Goal: Task Accomplishment & Management: Manage account settings

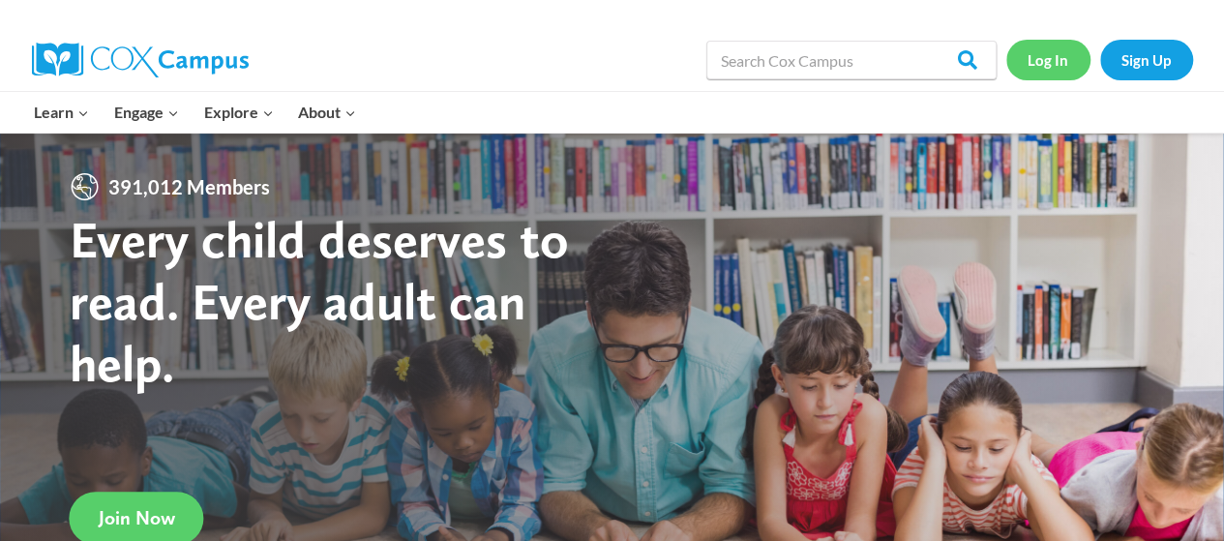
click at [1045, 63] on link "Log In" at bounding box center [1048, 60] width 84 height 40
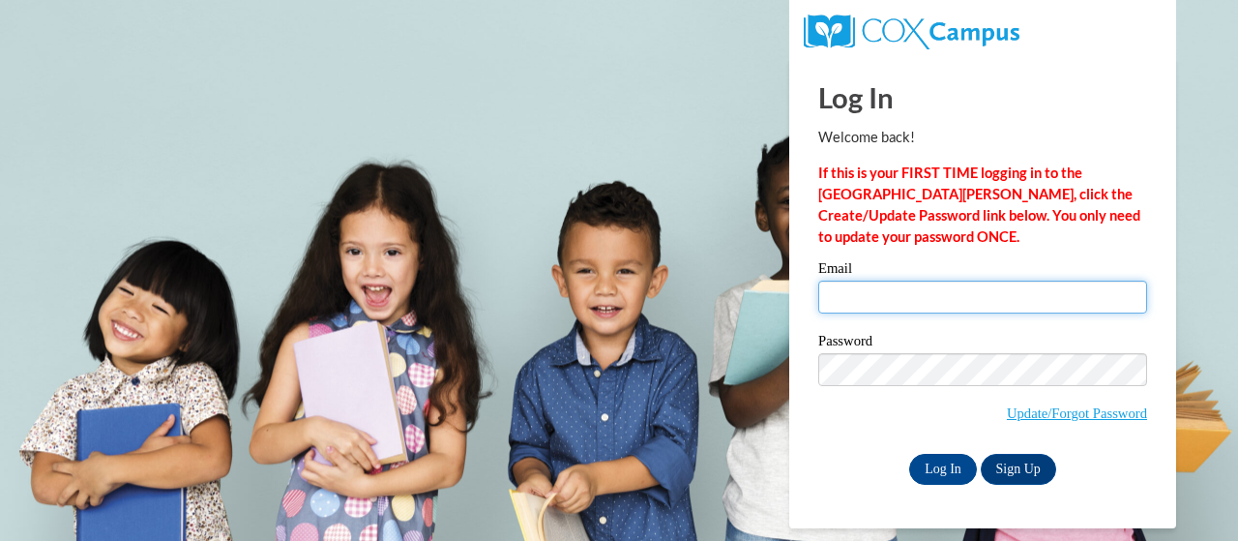
click at [887, 296] on input "Email" at bounding box center [983, 297] width 329 height 33
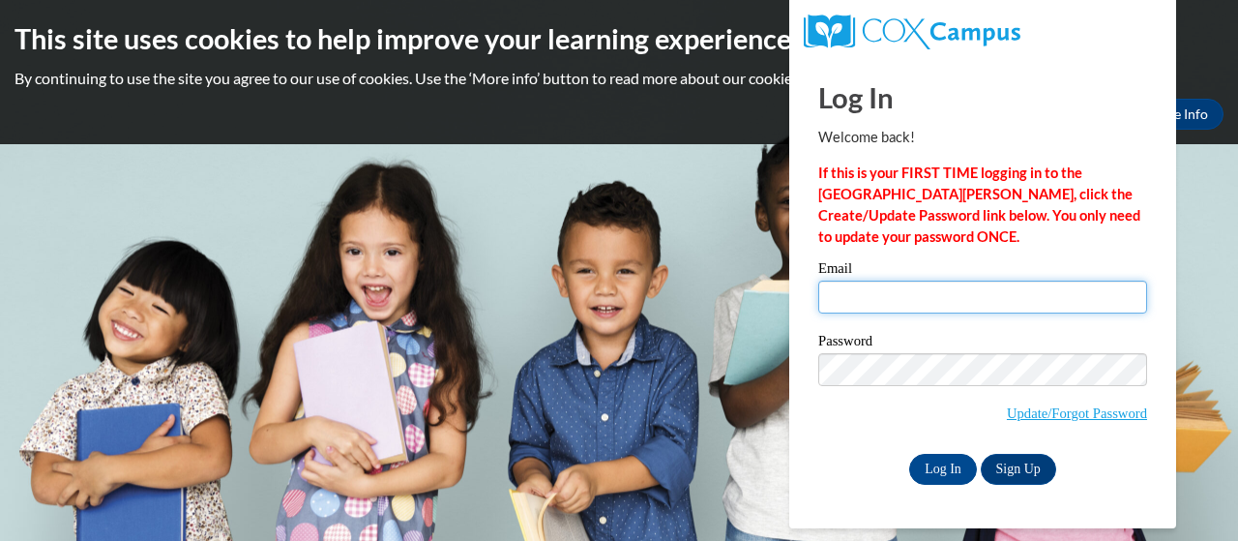
type input "fox.dee.a@muscogee.k12.ga.us"
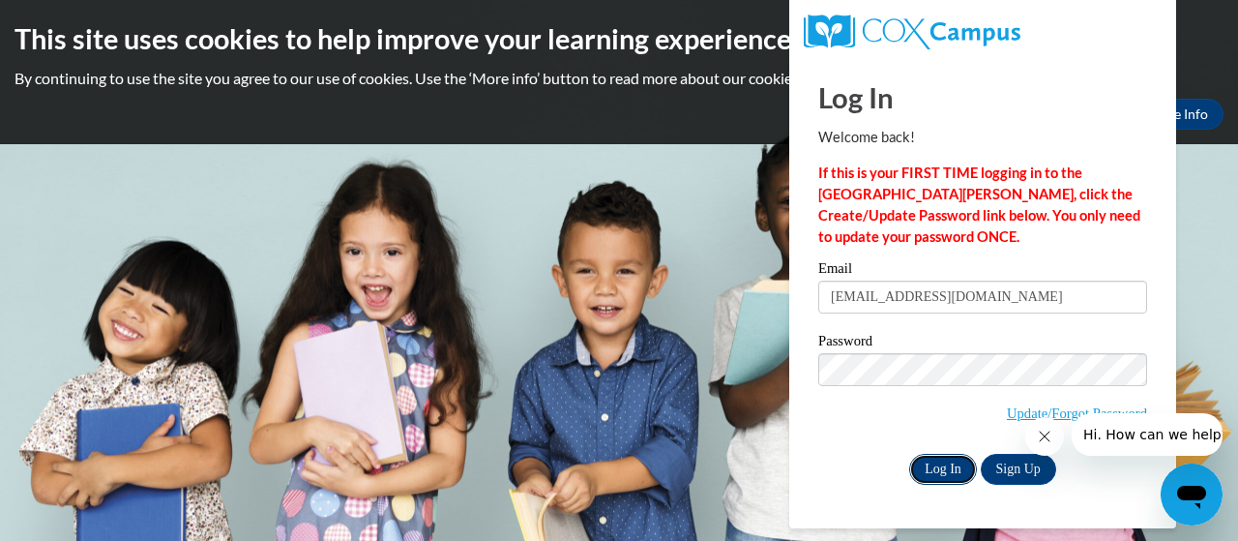
click at [928, 471] on input "Log In" at bounding box center [944, 469] width 68 height 31
click at [938, 457] on input "Log In" at bounding box center [944, 469] width 68 height 31
click at [1219, 169] on body "This site uses cookies to help improve your learning experience. By continuing …" at bounding box center [619, 270] width 1238 height 541
click at [723, 183] on body "This site uses cookies to help improve your learning experience. By continuing …" at bounding box center [619, 270] width 1238 height 541
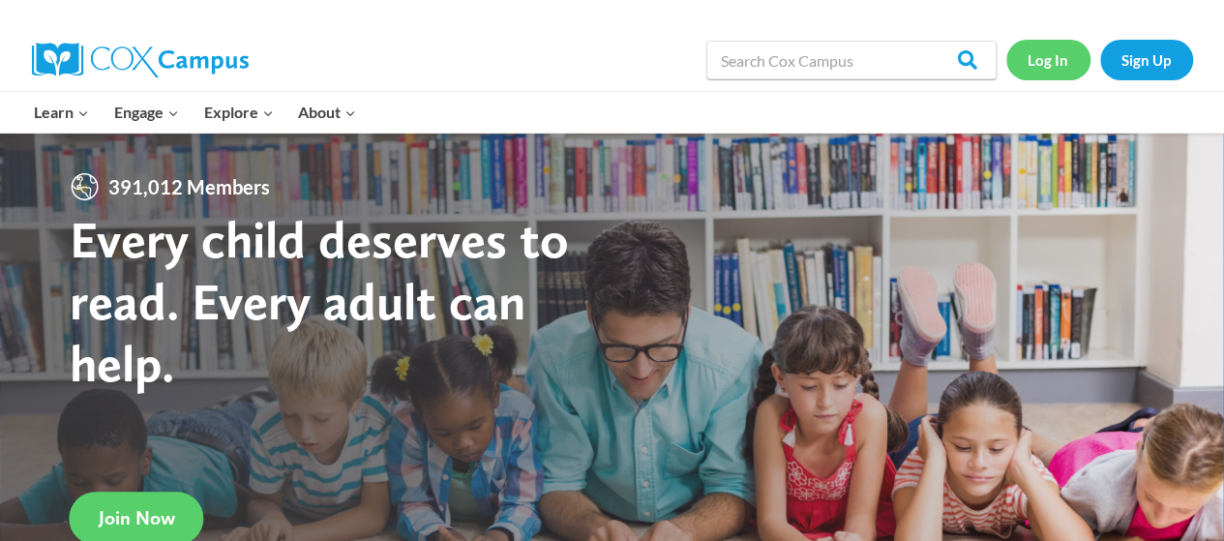
click at [1057, 57] on link "Log In" at bounding box center [1048, 60] width 84 height 40
click at [1026, 55] on link "Log In" at bounding box center [1048, 60] width 84 height 40
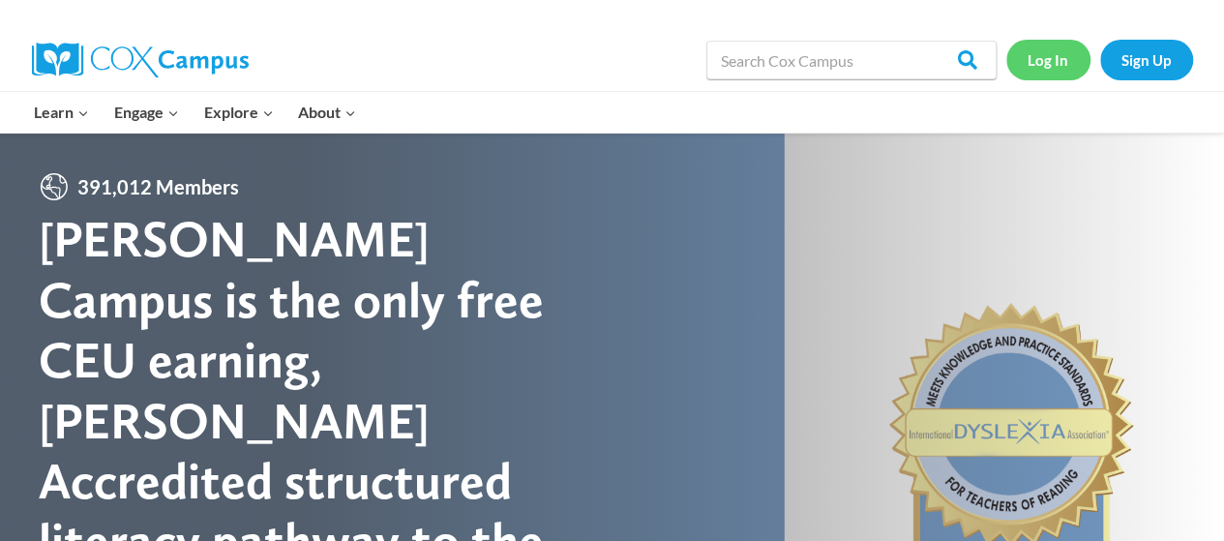
click at [1052, 53] on link "Log In" at bounding box center [1048, 60] width 84 height 40
click at [1054, 51] on link "Log In" at bounding box center [1048, 60] width 84 height 40
